Goal: Find specific page/section: Find specific page/section

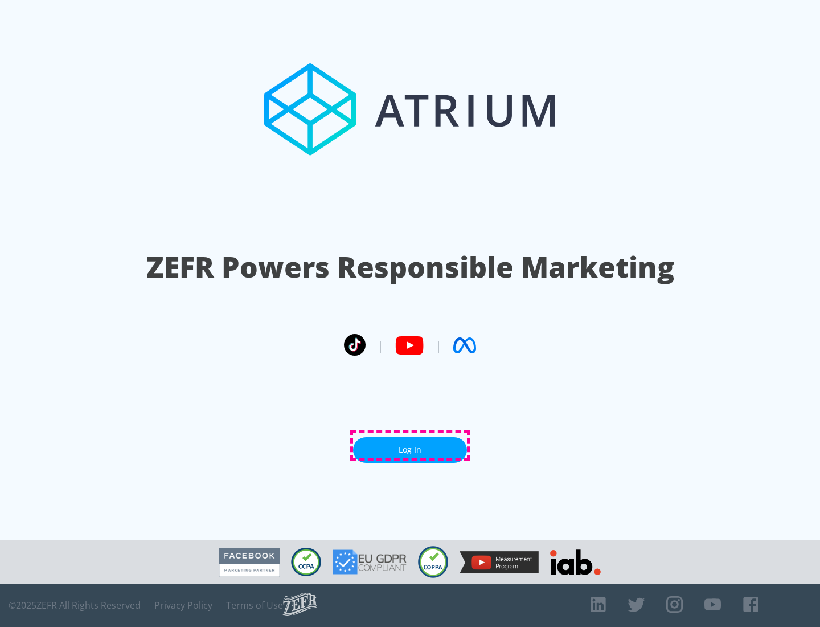
click at [410, 445] on link "Log In" at bounding box center [410, 450] width 114 height 26
